Goal: Task Accomplishment & Management: Use online tool/utility

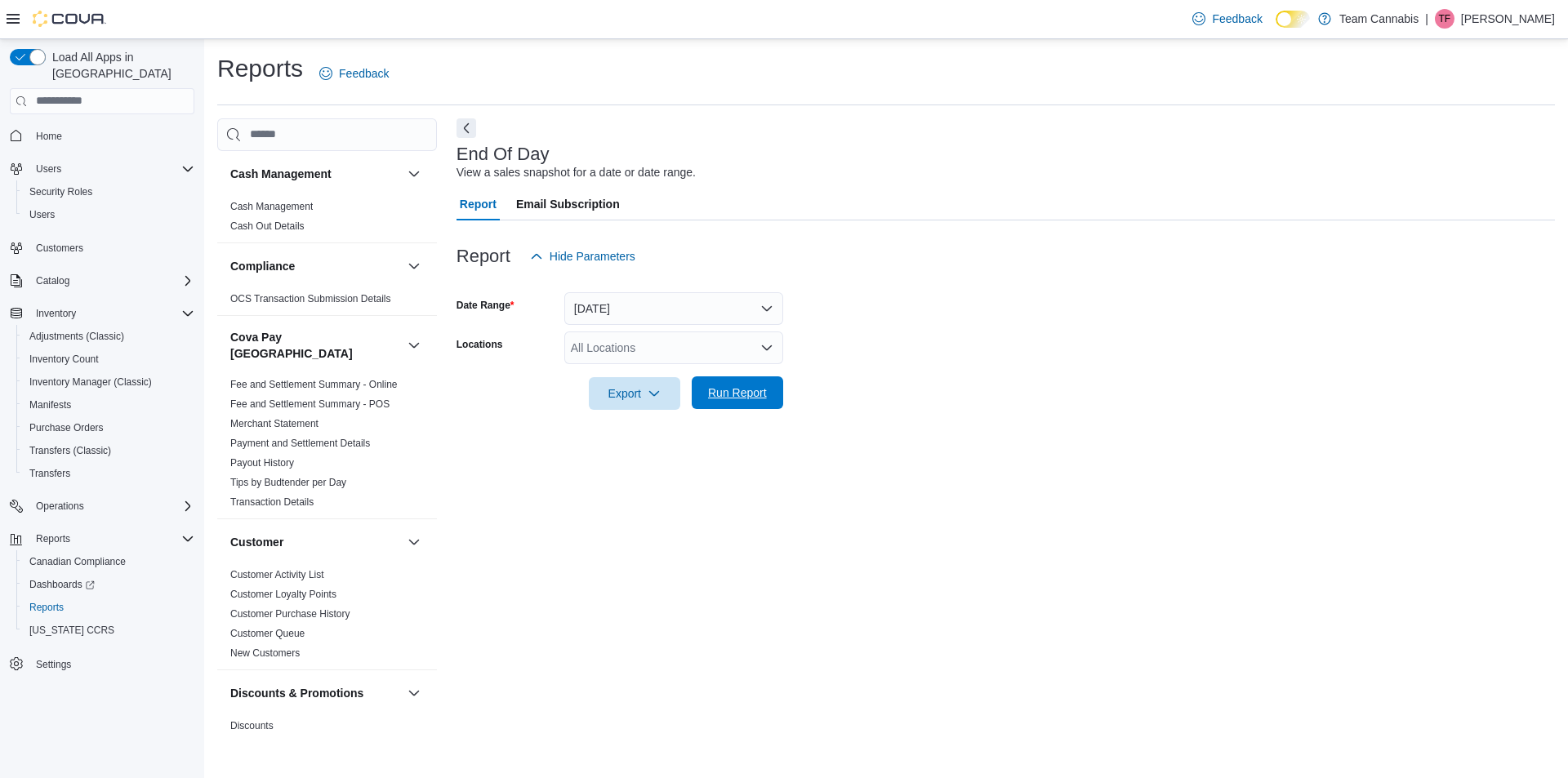
click at [729, 392] on span "Run Report" at bounding box center [737, 392] width 59 height 17
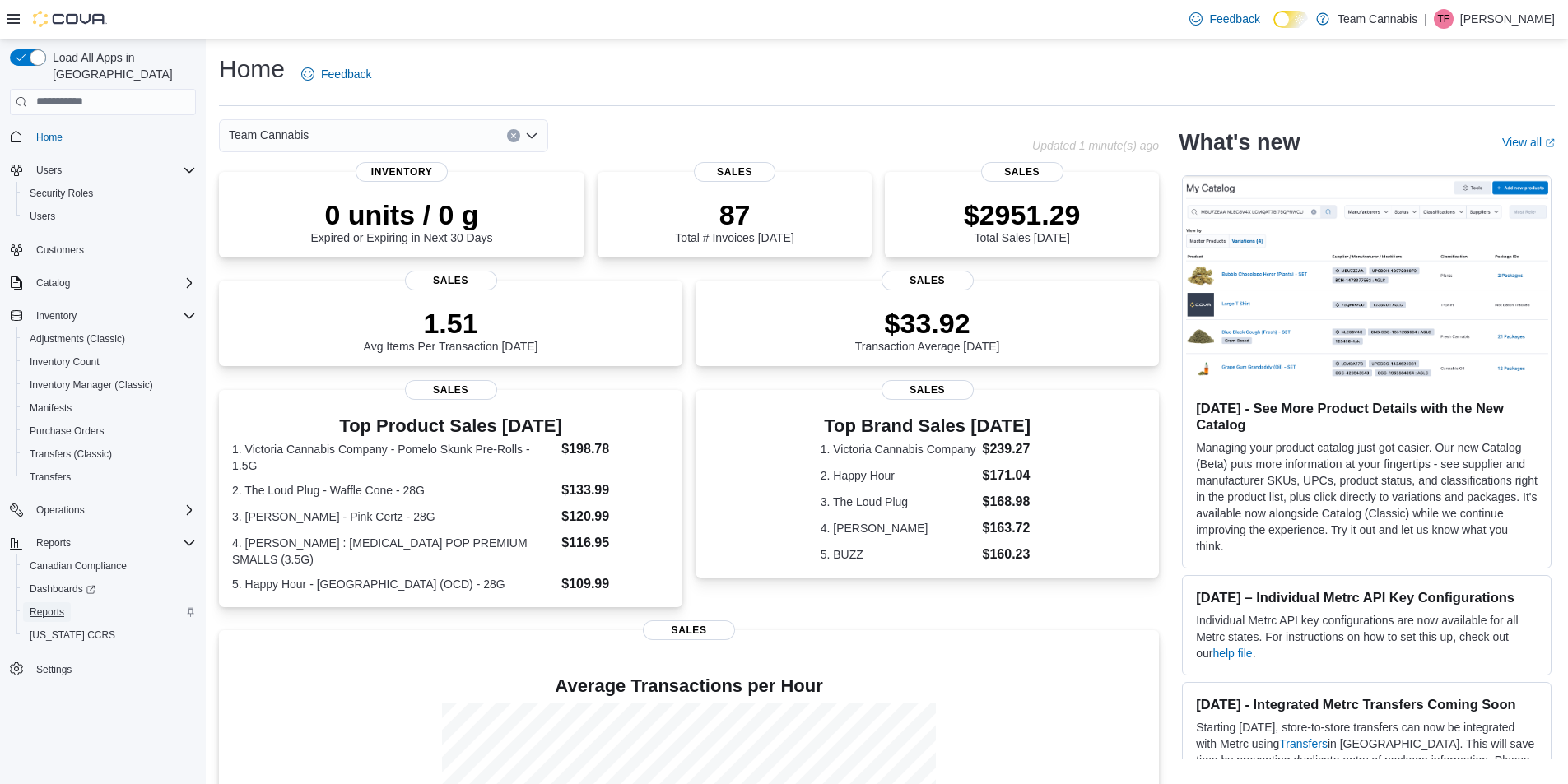
click at [59, 606] on span "Reports" at bounding box center [46, 612] width 35 height 13
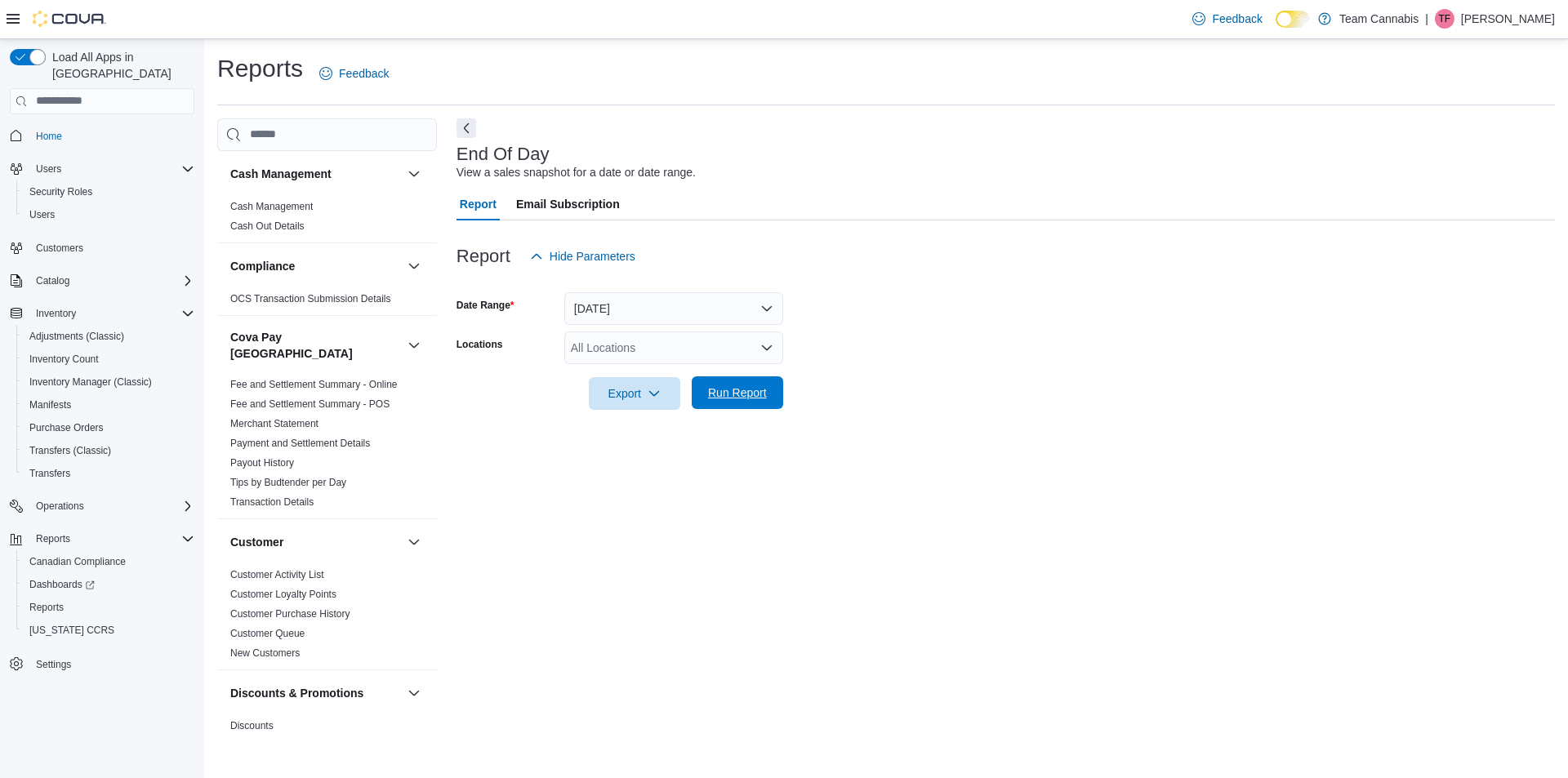
click at [724, 388] on span "Run Report" at bounding box center [737, 392] width 59 height 17
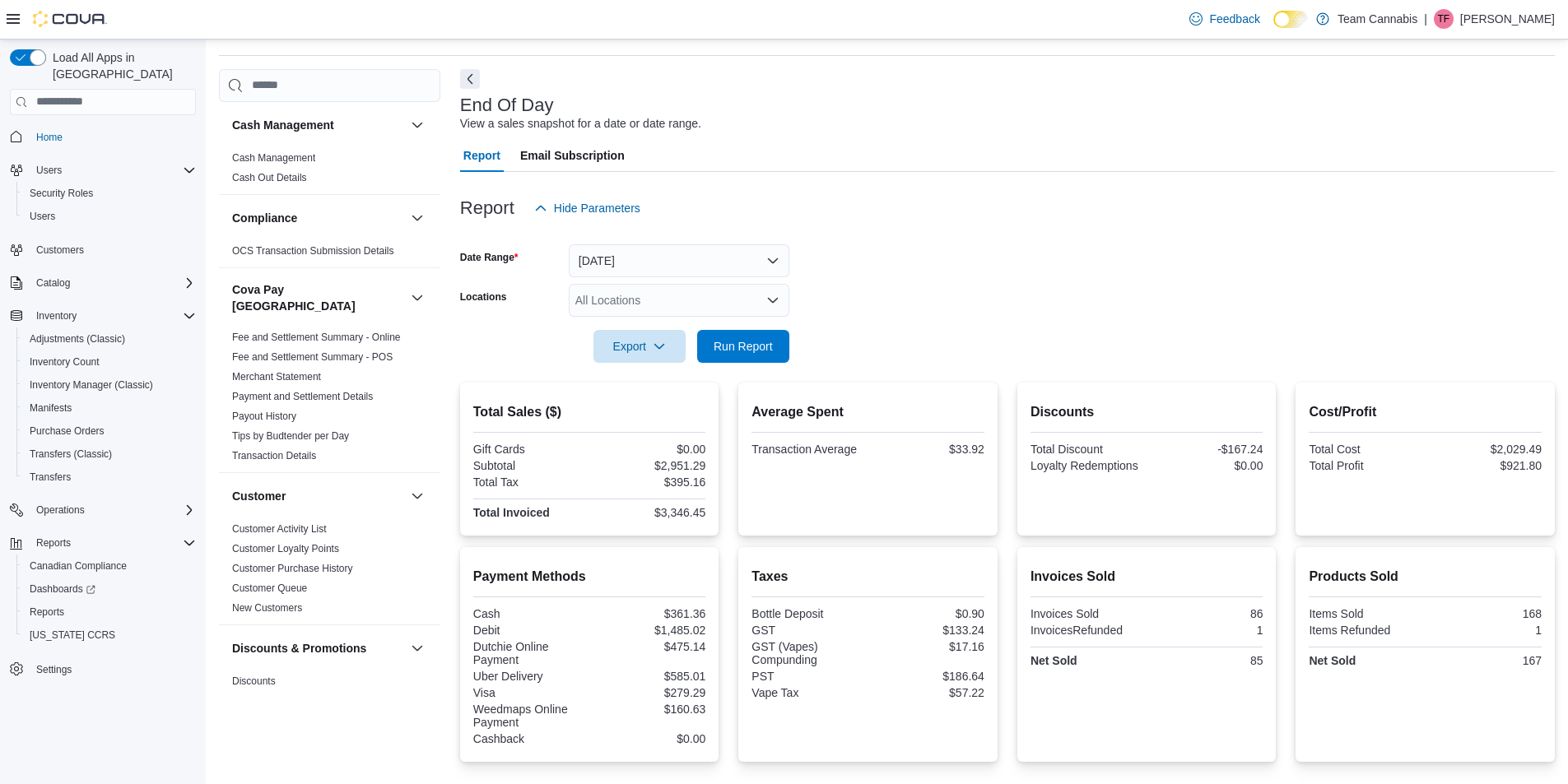
scroll to position [164, 0]
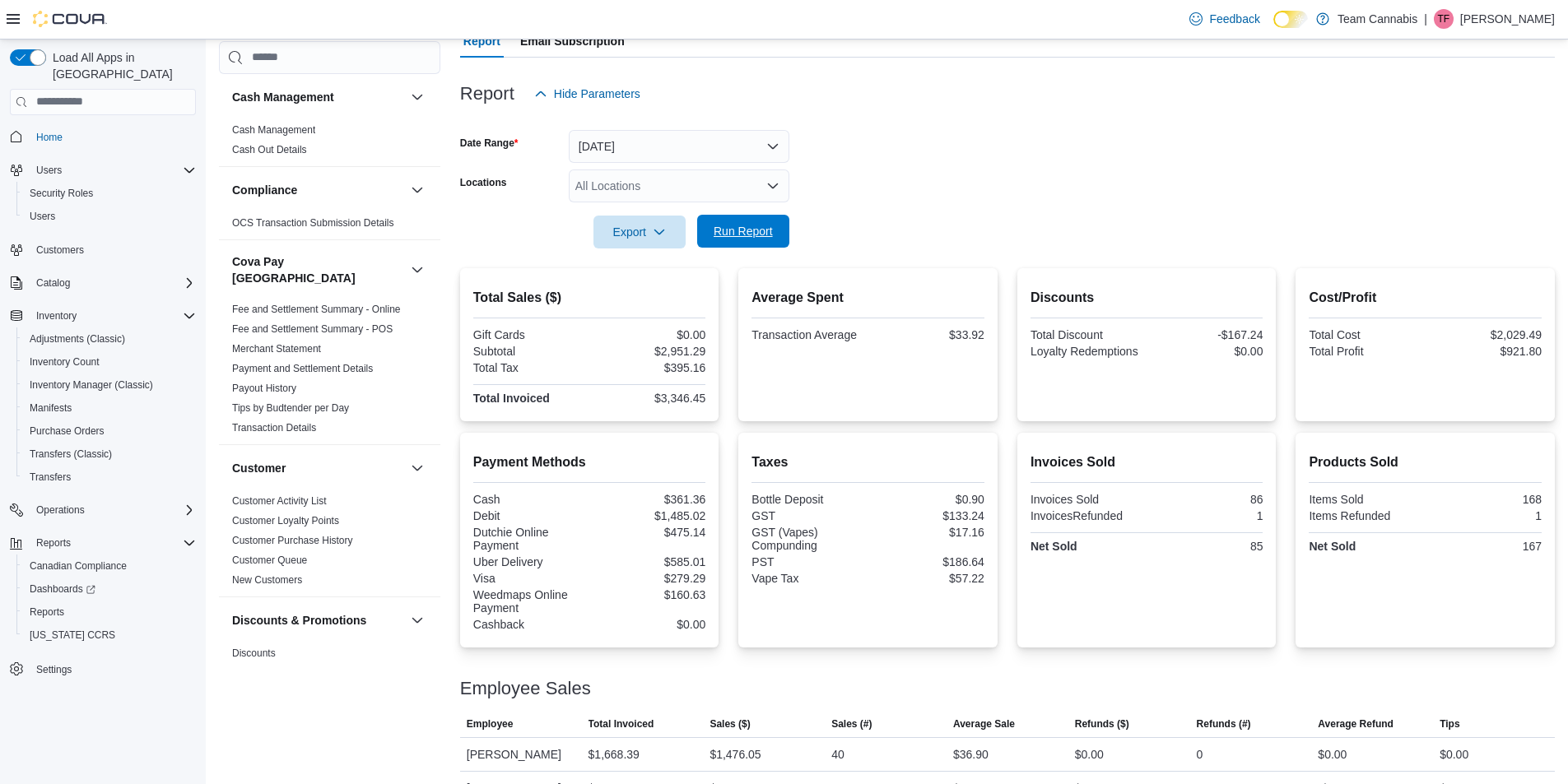
click at [739, 228] on span "Run Report" at bounding box center [743, 231] width 60 height 17
